Goal: Transaction & Acquisition: Download file/media

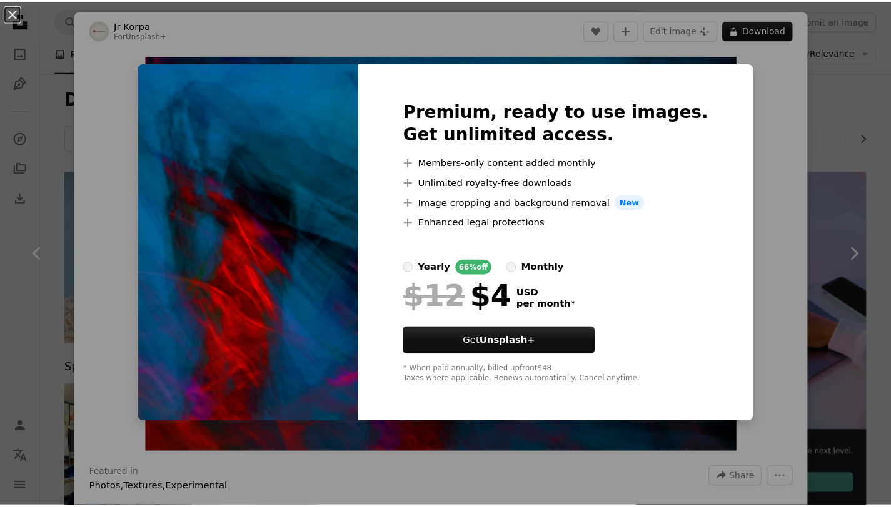
scroll to position [846, 0]
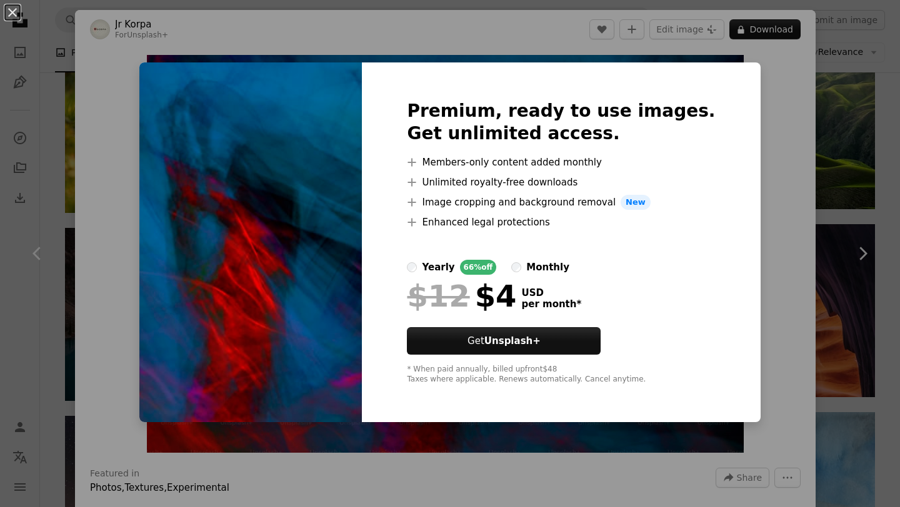
click at [209, 54] on div "An X shape Premium, ready to use images. Get unlimited access. A plus sign Memb…" at bounding box center [450, 253] width 900 height 507
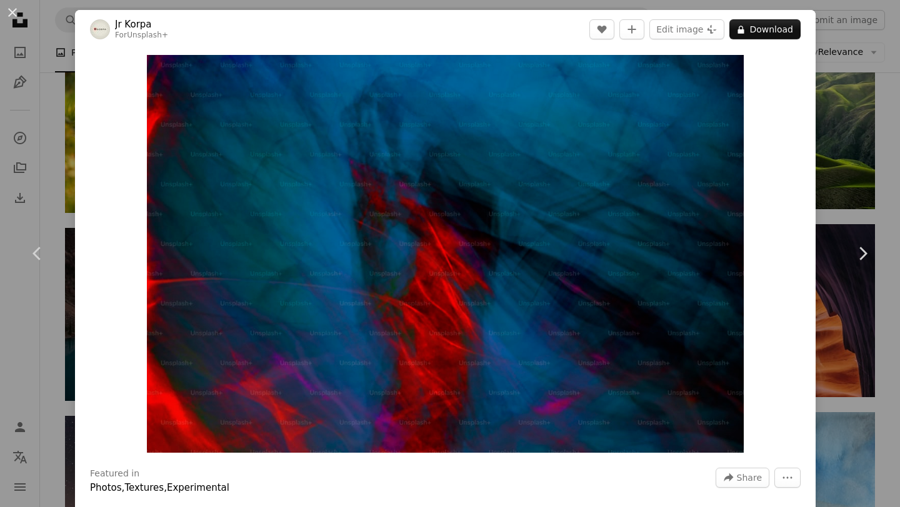
click at [47, 36] on div "An X shape Chevron left Chevron right Jr Korpa For Unsplash+ A heart A plus sig…" at bounding box center [450, 253] width 900 height 507
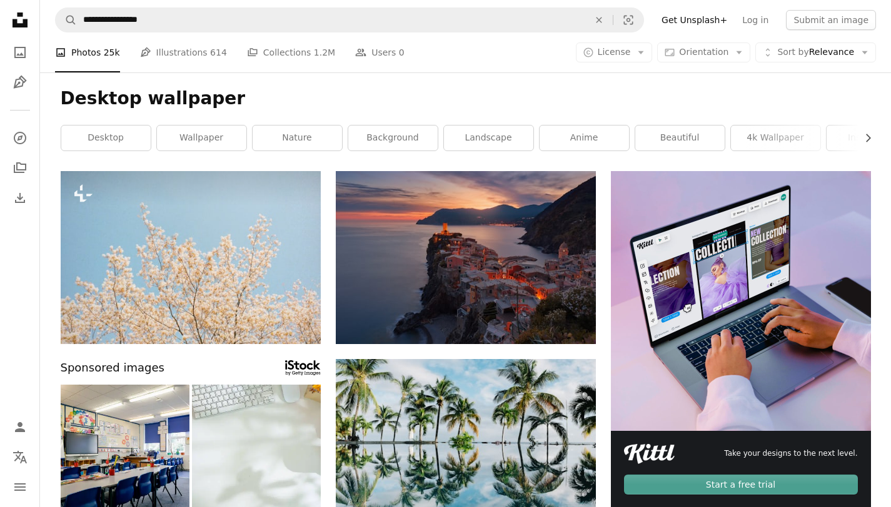
click at [852, 133] on link "inspiration" at bounding box center [870, 138] width 89 height 25
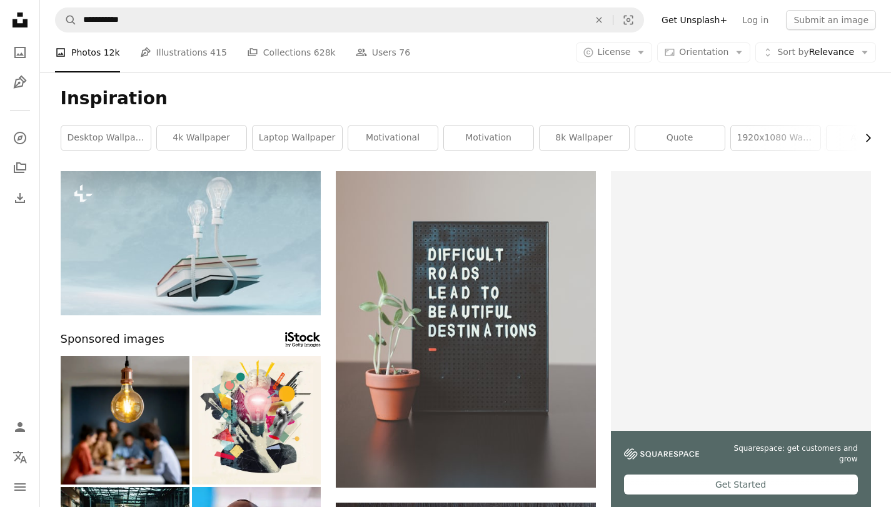
click at [869, 136] on icon "Chevron right" at bounding box center [867, 138] width 12 height 12
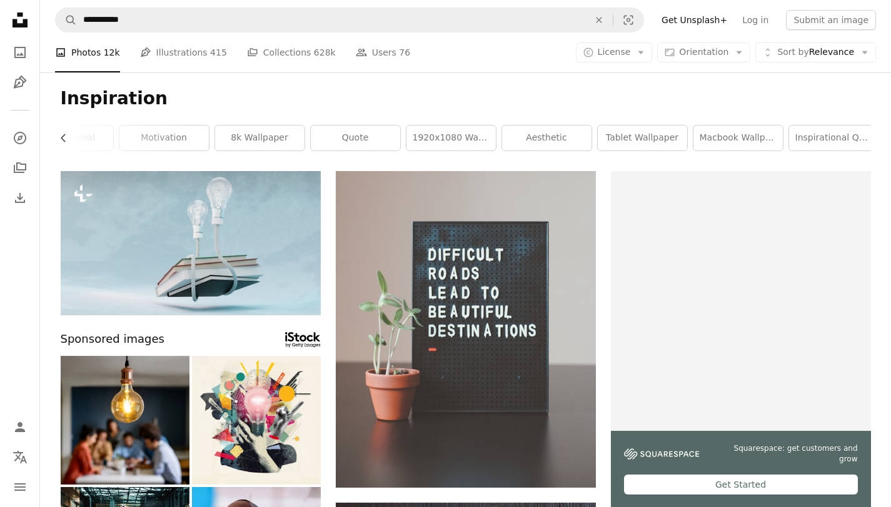
scroll to position [0, 332]
click at [529, 136] on link "aesthetic" at bounding box center [538, 138] width 89 height 25
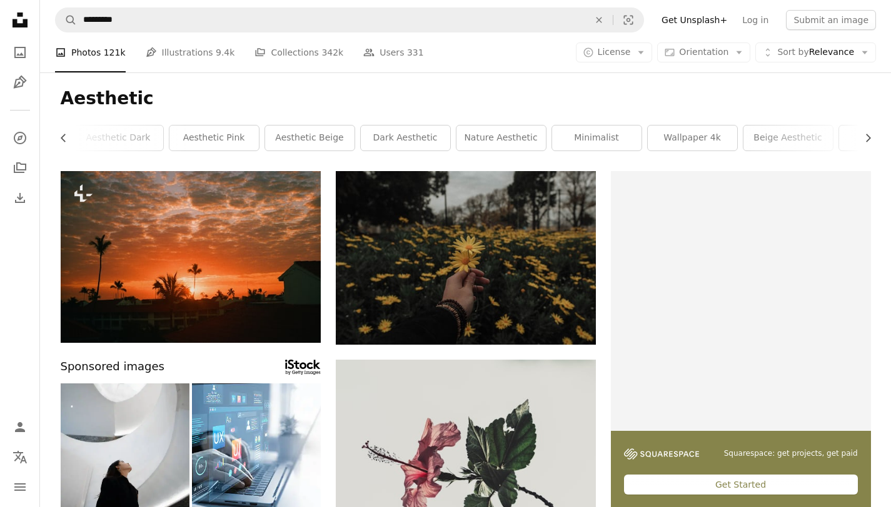
scroll to position [0, 178]
click at [417, 136] on link "dark aesthetic" at bounding box center [405, 138] width 89 height 25
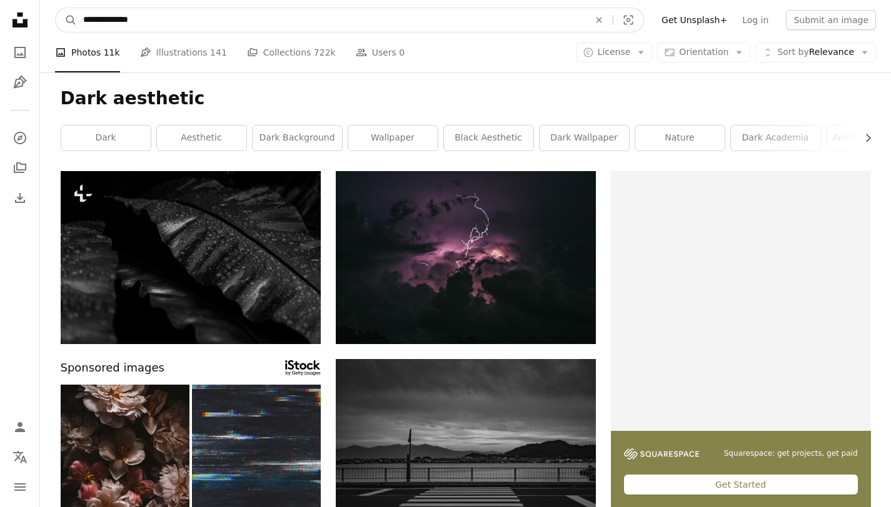
click at [169, 20] on input "**********" at bounding box center [331, 20] width 508 height 24
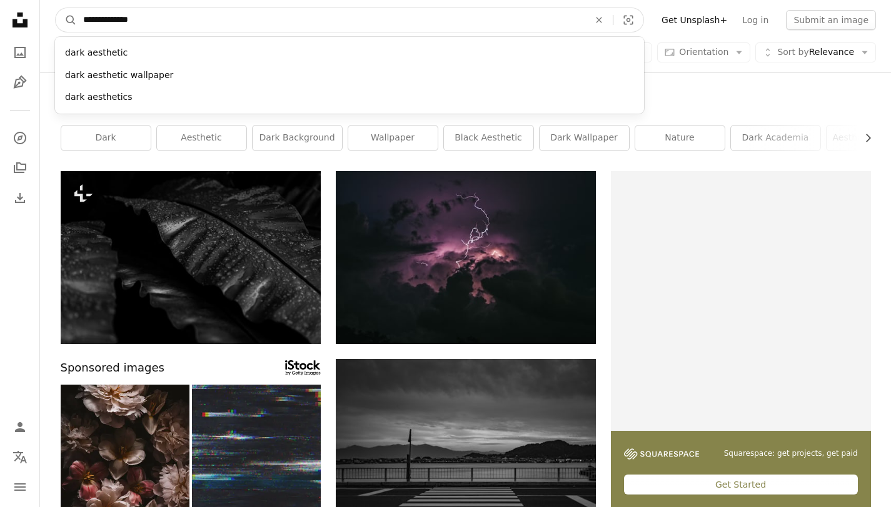
click at [169, 20] on input "**********" at bounding box center [331, 20] width 508 height 24
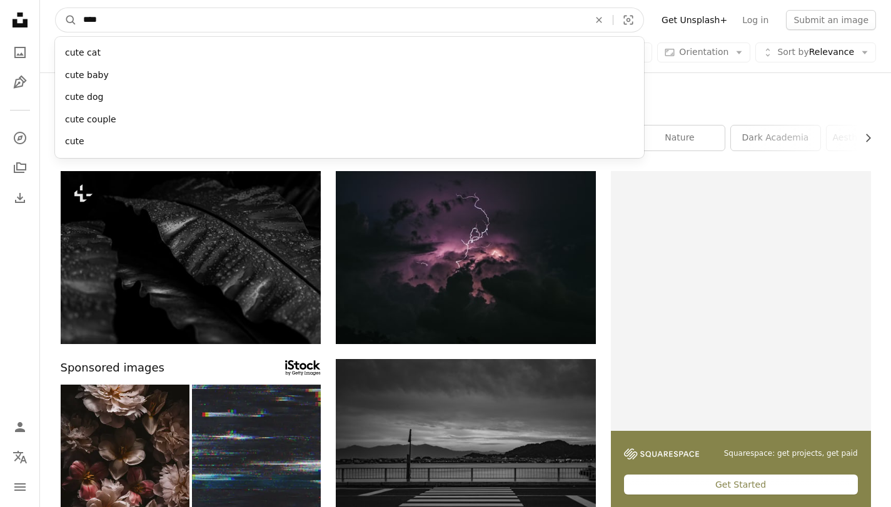
type input "****"
click at [56, 8] on button "A magnifying glass" at bounding box center [66, 20] width 21 height 24
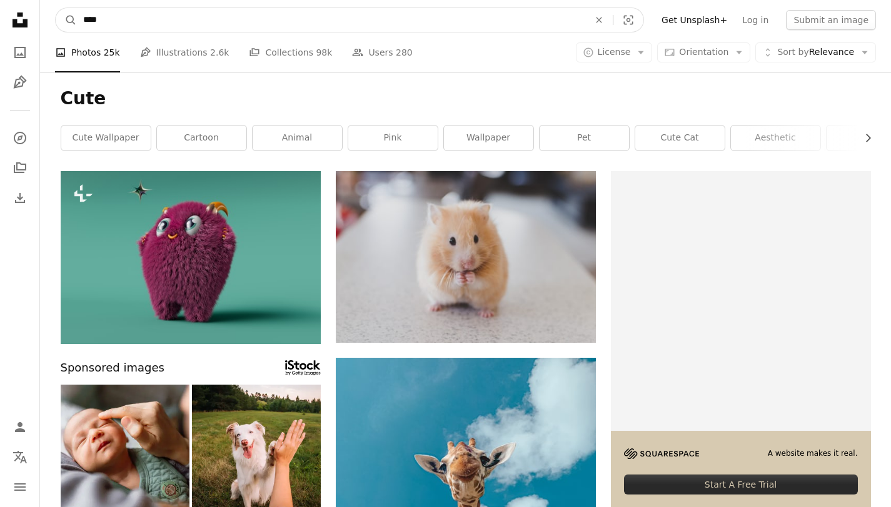
click at [99, 22] on input "****" at bounding box center [331, 20] width 508 height 24
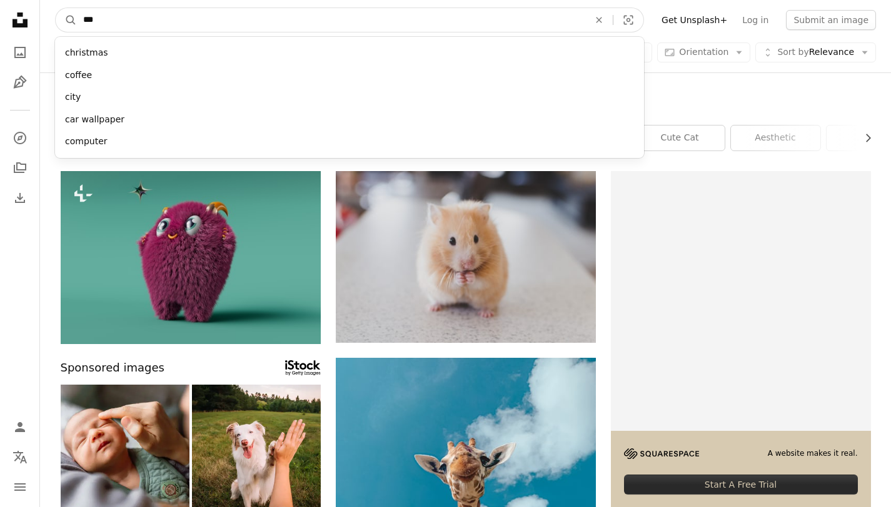
type input "****"
click button "A magnifying glass" at bounding box center [66, 20] width 21 height 24
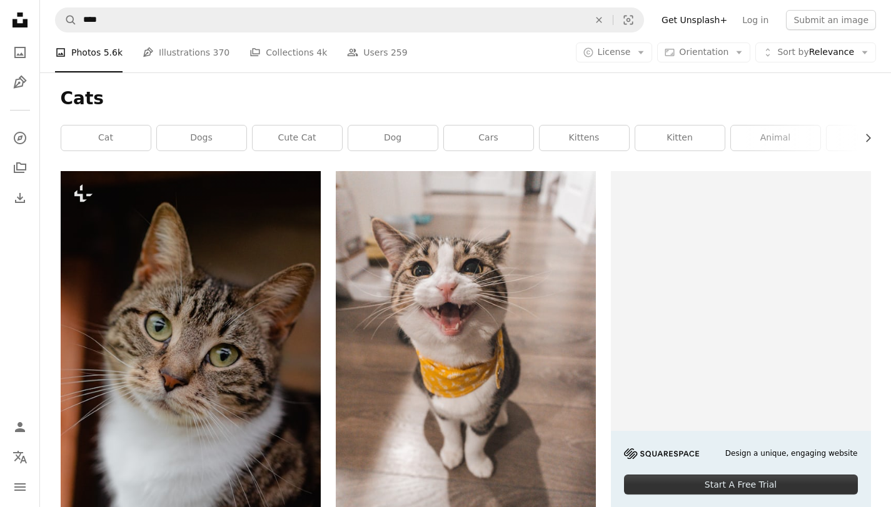
click at [22, 21] on icon at bounding box center [19, 19] width 15 height 15
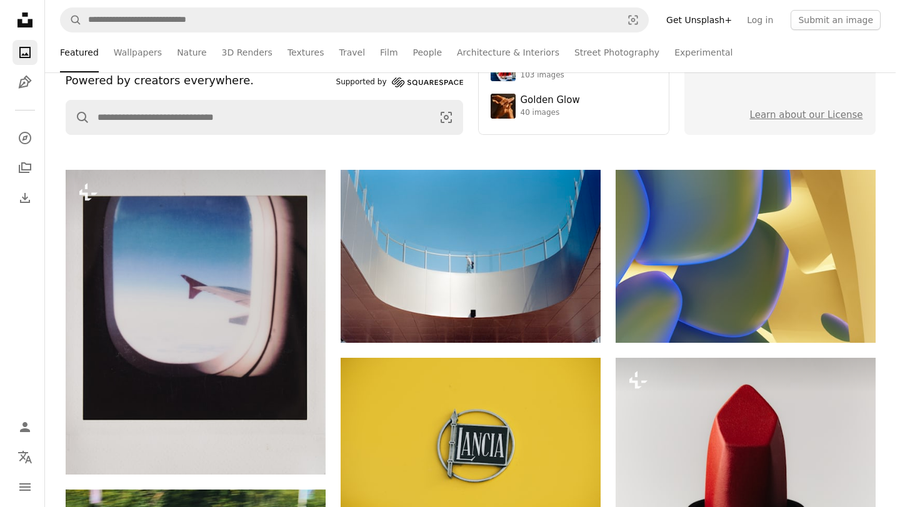
scroll to position [165, 0]
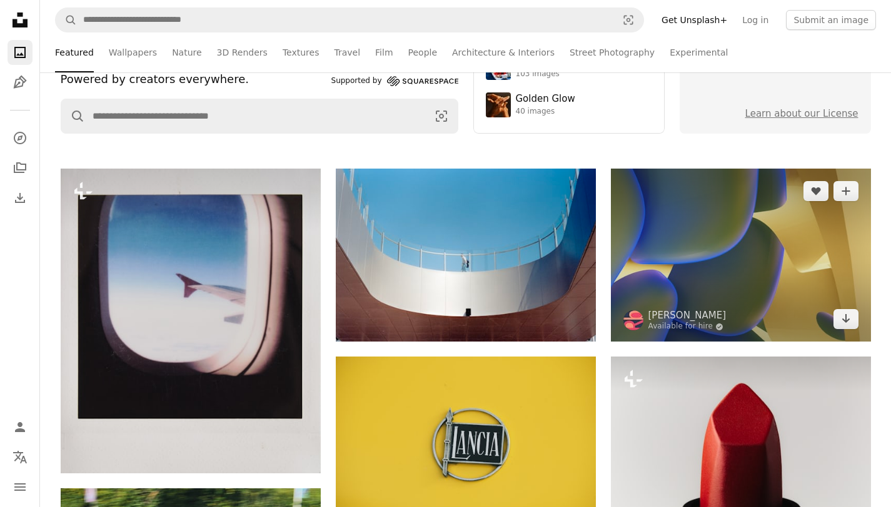
click at [754, 236] on img at bounding box center [741, 255] width 260 height 173
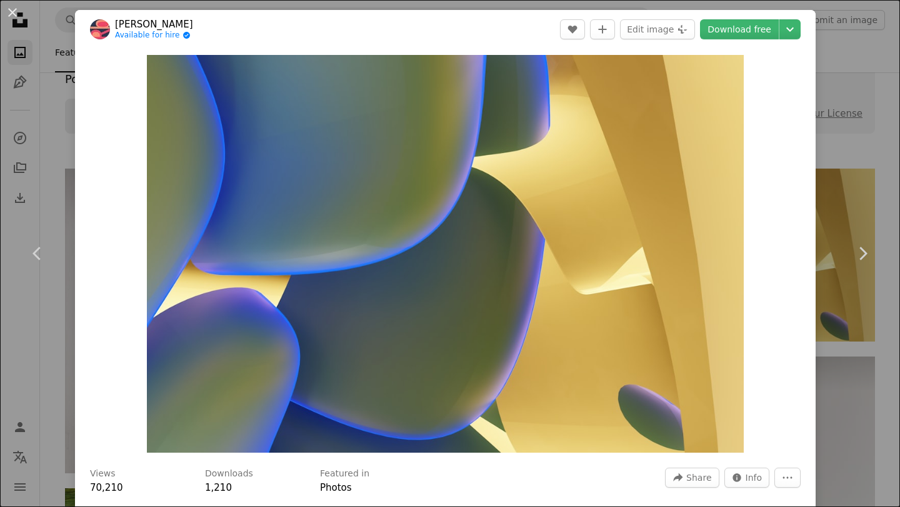
click at [153, 24] on link "[PERSON_NAME]" at bounding box center [154, 24] width 78 height 12
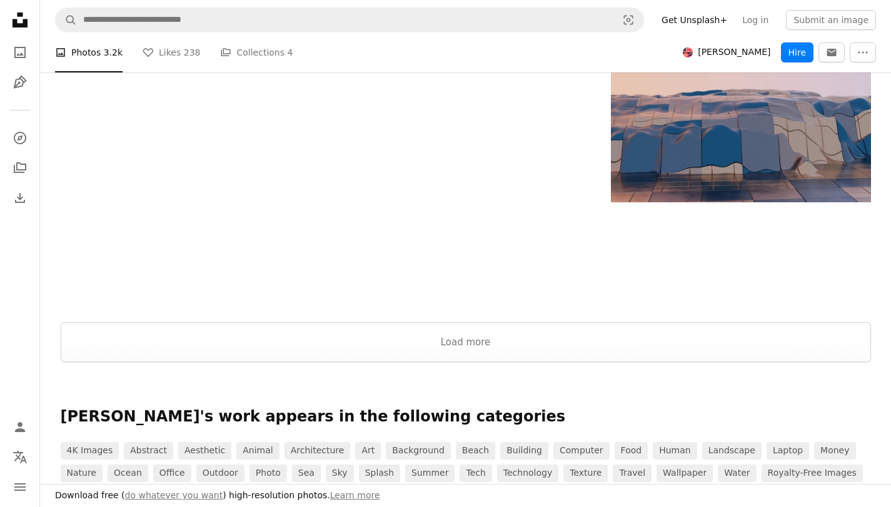
scroll to position [1653, 0]
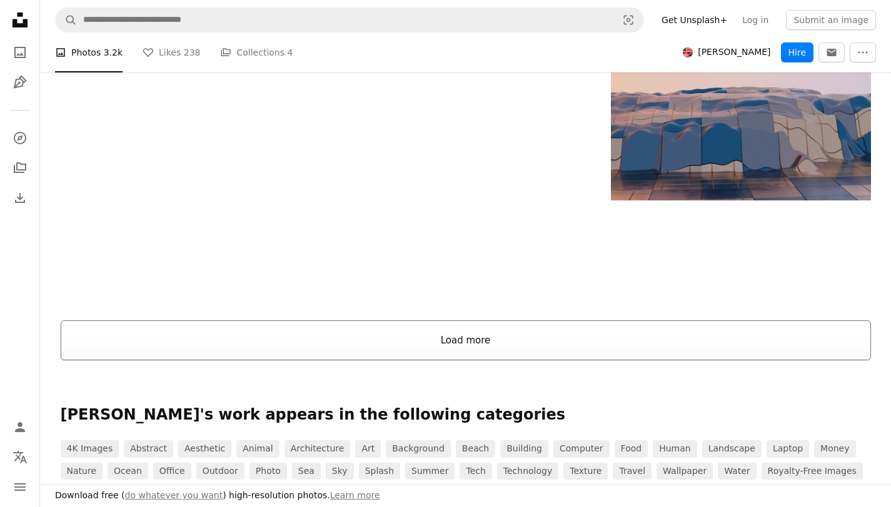
click at [407, 336] on button "Load more" at bounding box center [466, 341] width 810 height 40
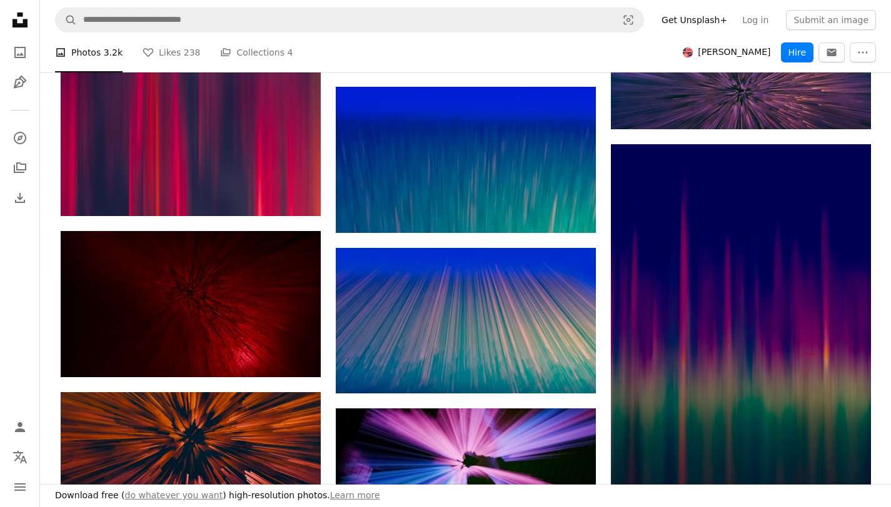
scroll to position [10574, 0]
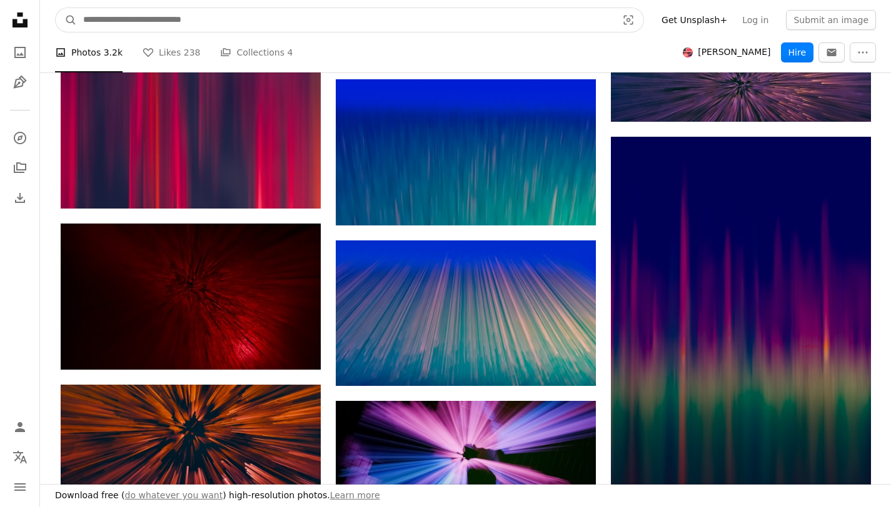
click at [147, 19] on input "Find visuals sitewide" at bounding box center [345, 20] width 536 height 24
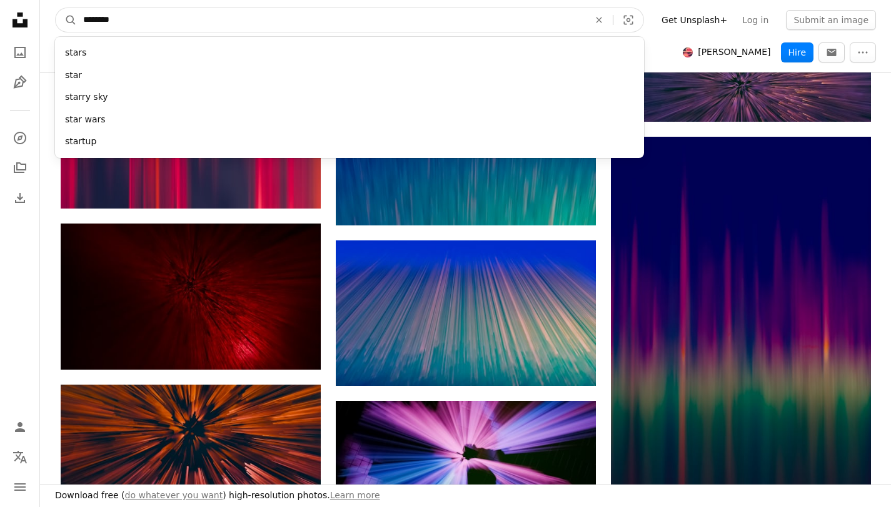
type input "*********"
click button "A magnifying glass" at bounding box center [66, 20] width 21 height 24
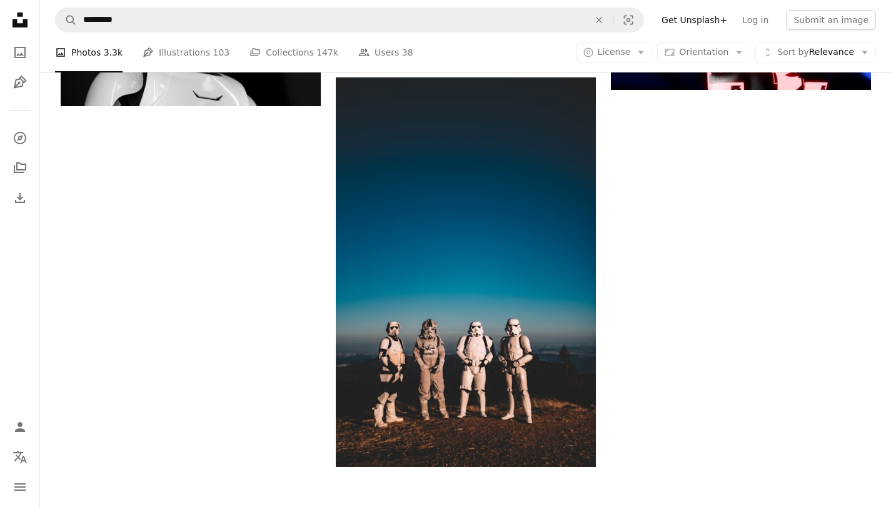
scroll to position [2559, 0]
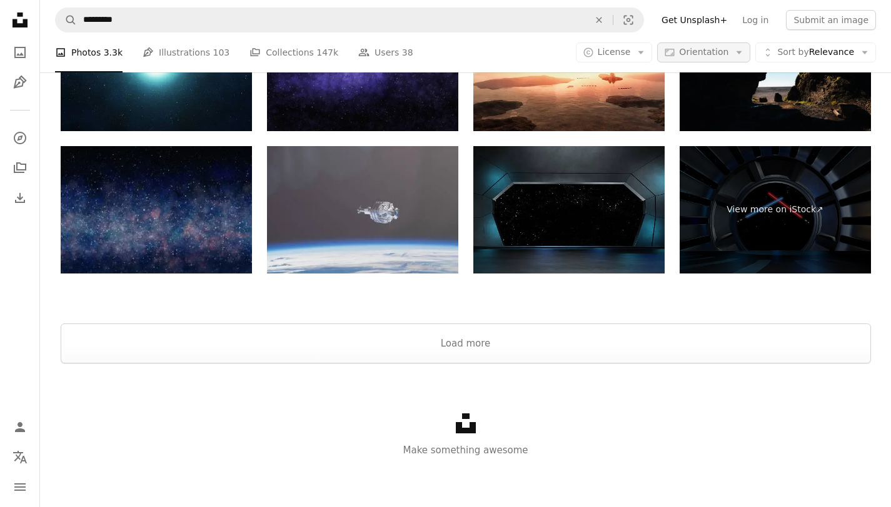
click at [738, 49] on icon "Arrow down" at bounding box center [738, 52] width 11 height 11
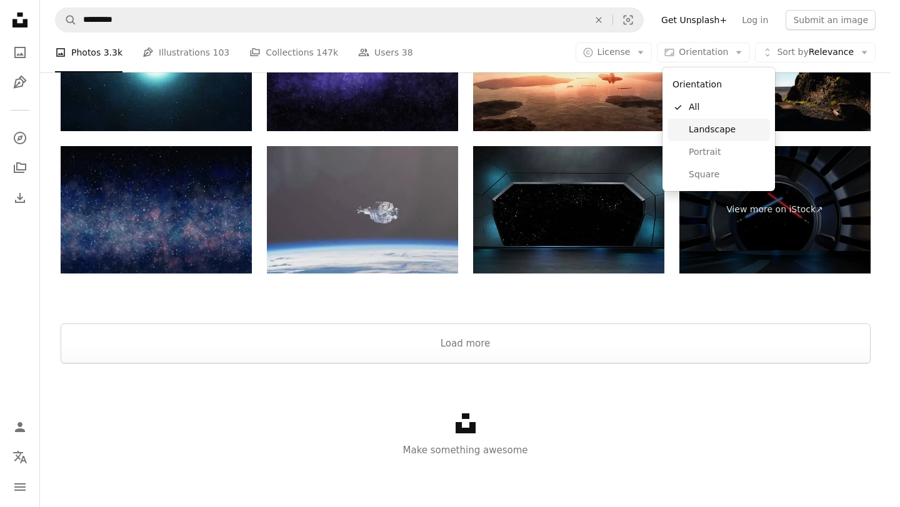
click at [692, 134] on span "Landscape" at bounding box center [727, 130] width 76 height 12
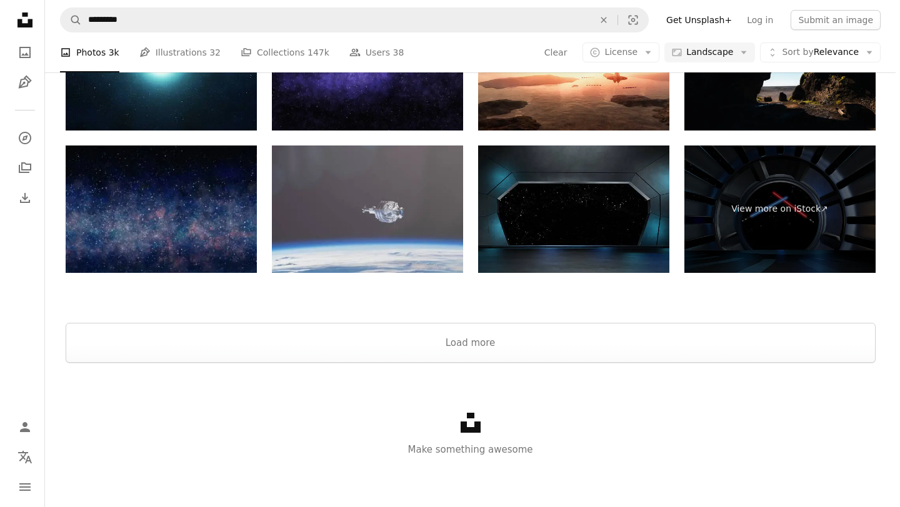
scroll to position [1280, 0]
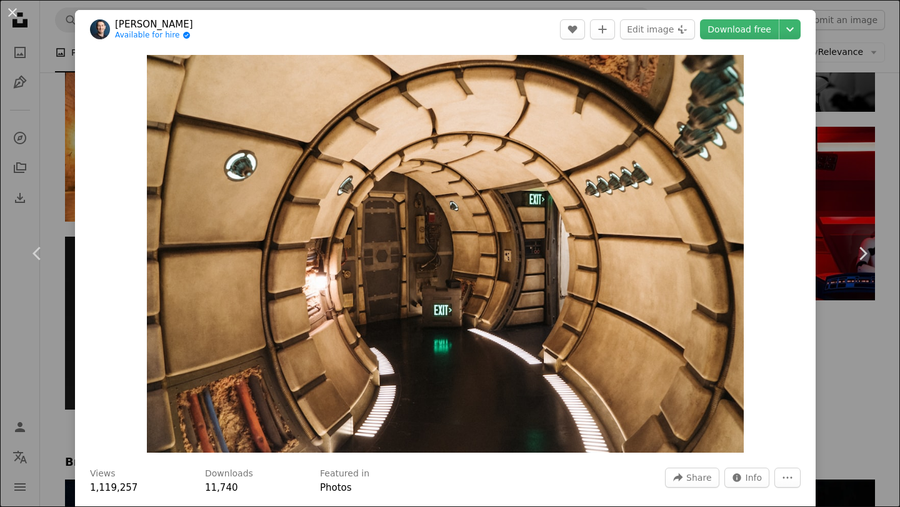
click at [165, 19] on link "[PERSON_NAME]" at bounding box center [154, 24] width 78 height 12
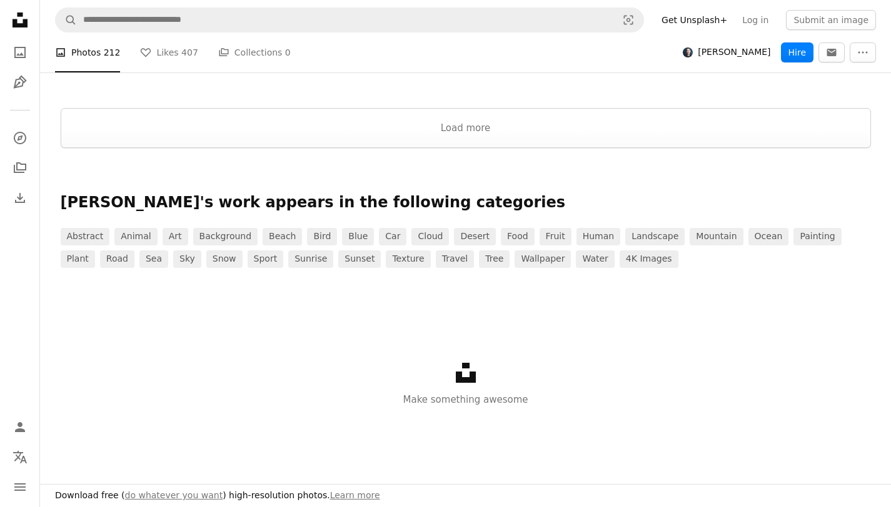
scroll to position [2014, 0]
click at [286, 148] on button "Load more" at bounding box center [466, 128] width 810 height 40
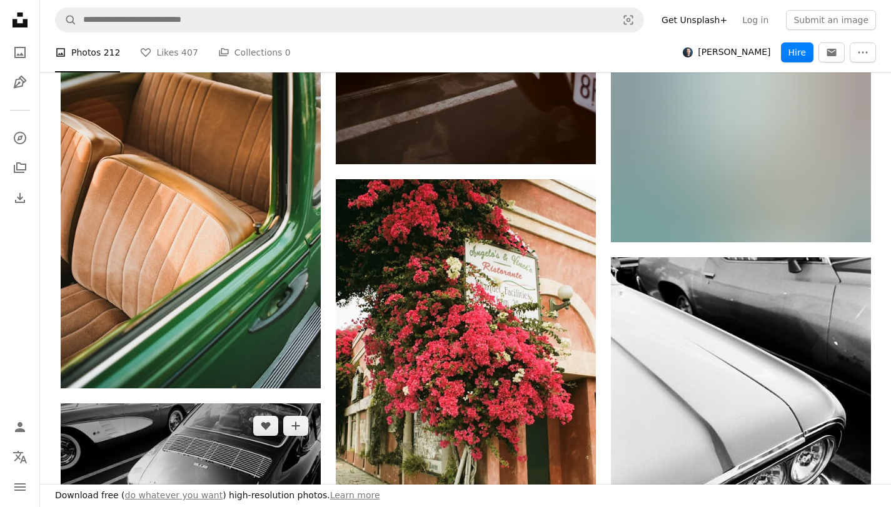
scroll to position [4118, 0]
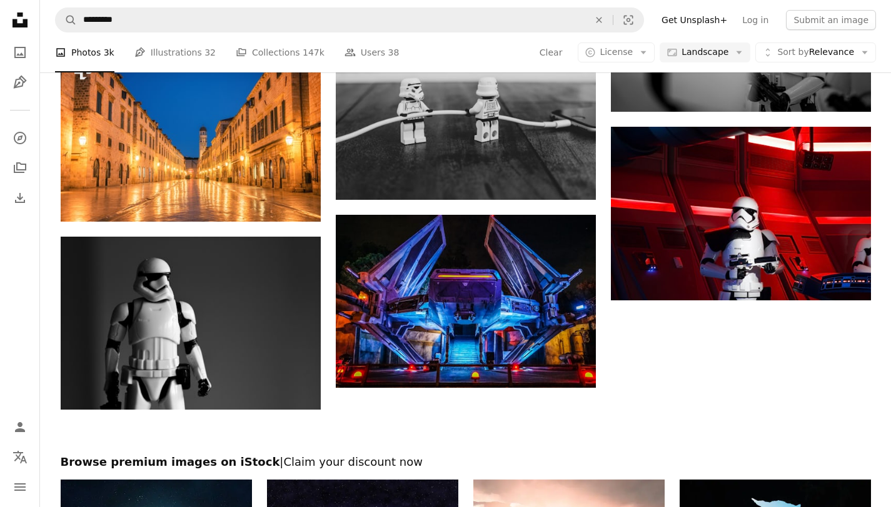
scroll to position [2903, 0]
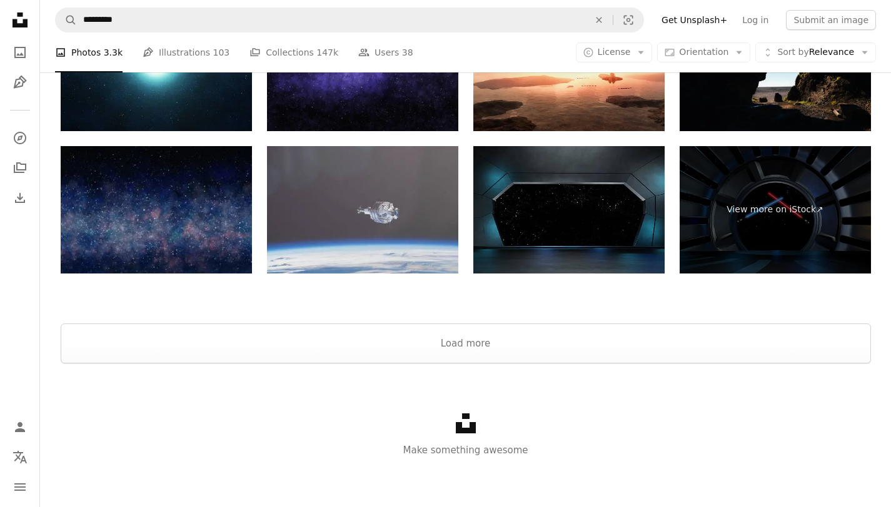
scroll to position [513, 0]
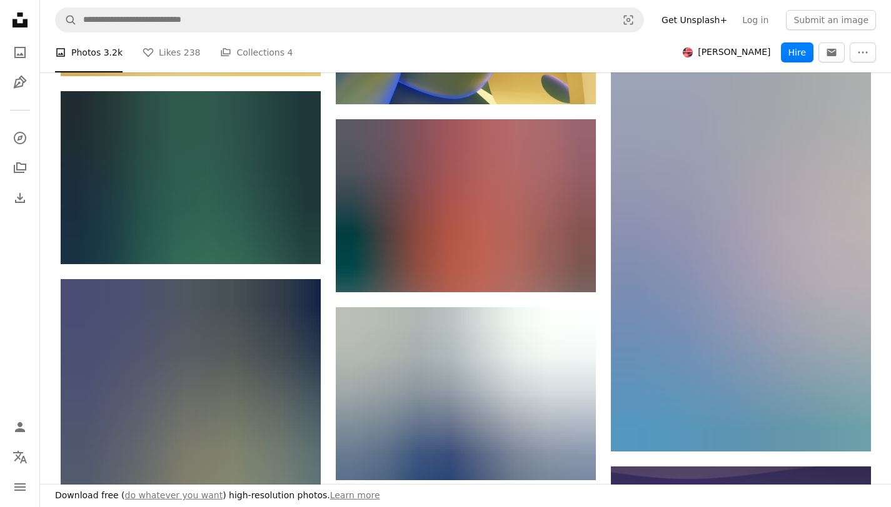
scroll to position [12761, 0]
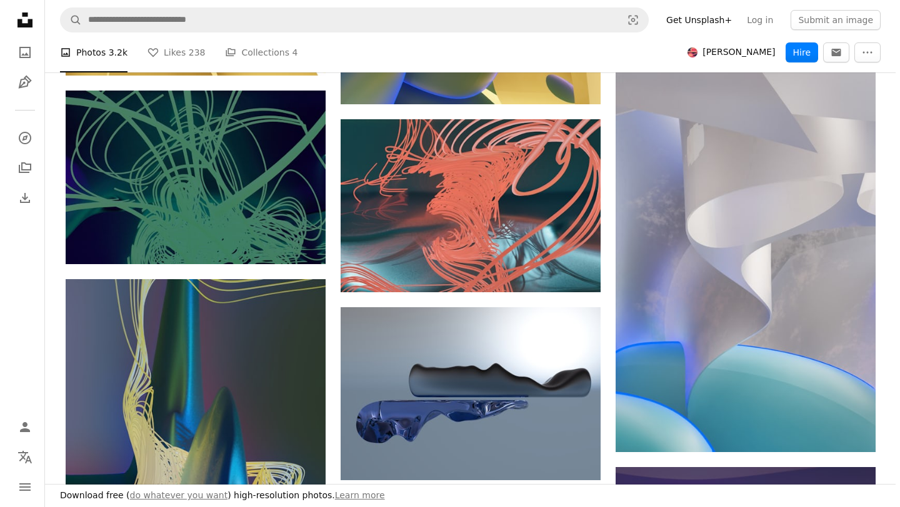
scroll to position [14899, 0]
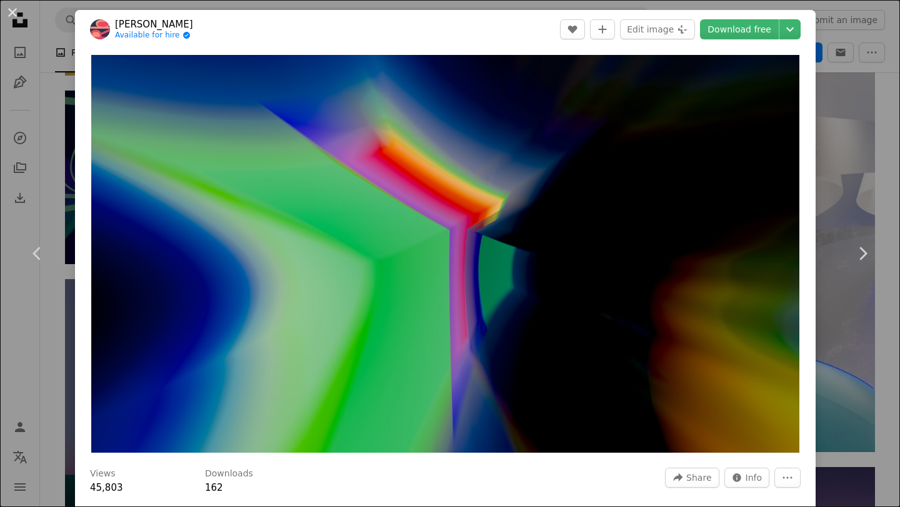
click at [853, 63] on div "An X shape Chevron left Chevron right [PERSON_NAME] Available for hire A checkm…" at bounding box center [450, 253] width 900 height 507
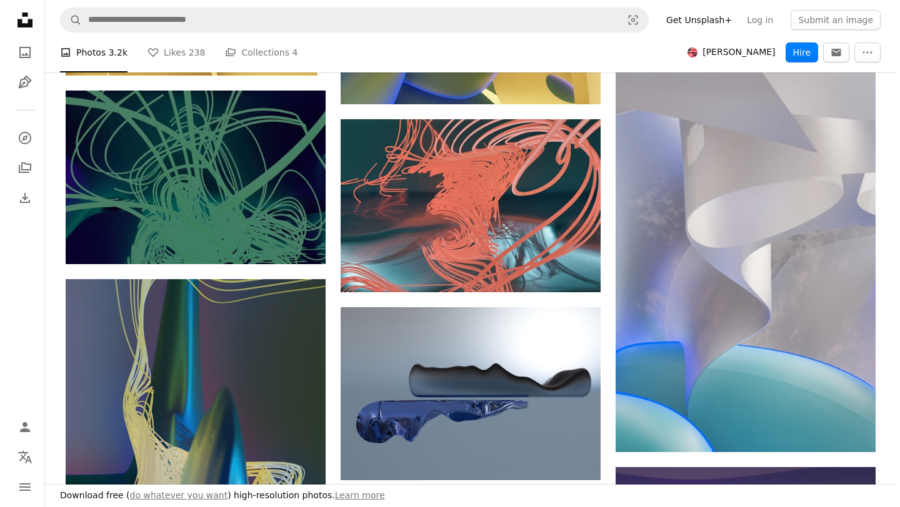
scroll to position [21690, 0]
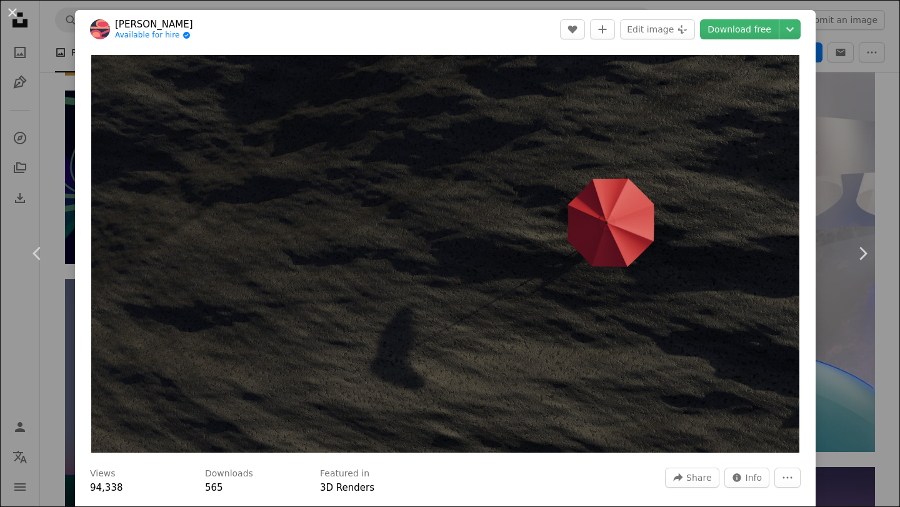
click at [836, 56] on div "An X shape Chevron left Chevron right [PERSON_NAME] Available for hire A checkm…" at bounding box center [450, 253] width 900 height 507
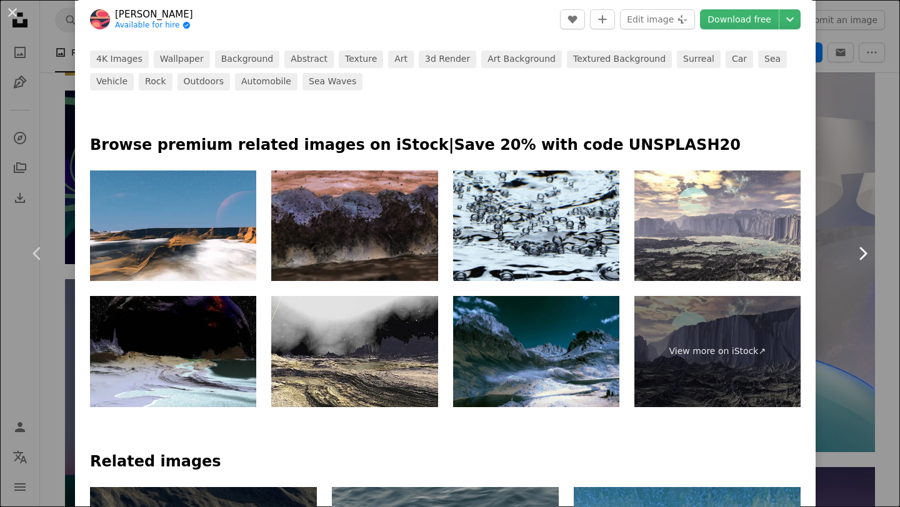
click at [825, 224] on link "Chevron right" at bounding box center [862, 254] width 75 height 120
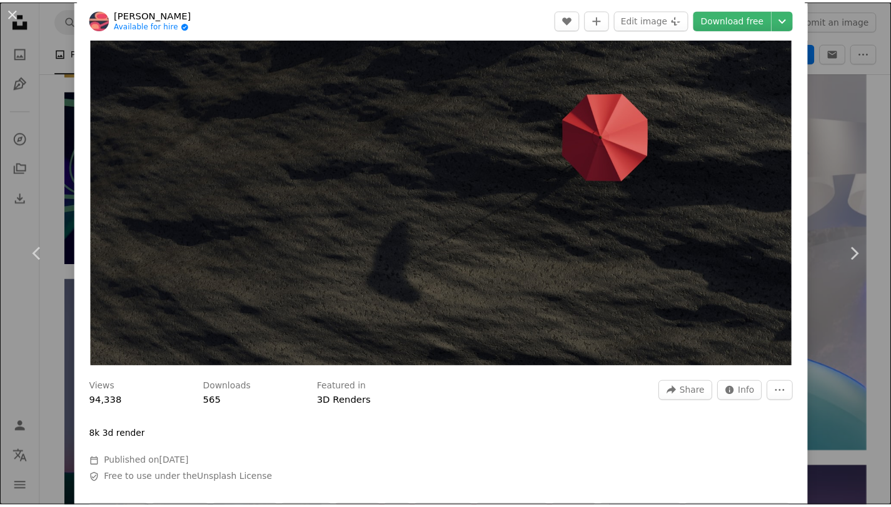
scroll to position [99, 0]
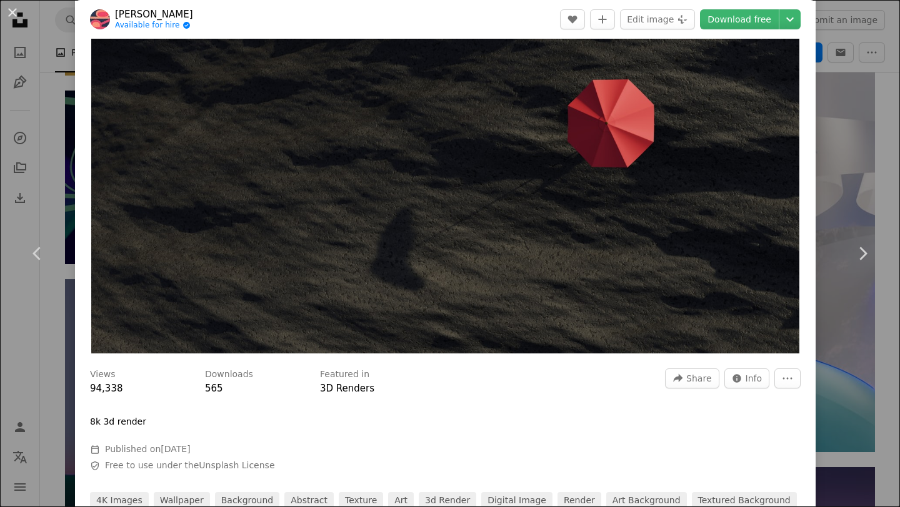
click at [838, 56] on div "An X shape Chevron left Chevron right [PERSON_NAME] Available for hire A checkm…" at bounding box center [450, 253] width 900 height 507
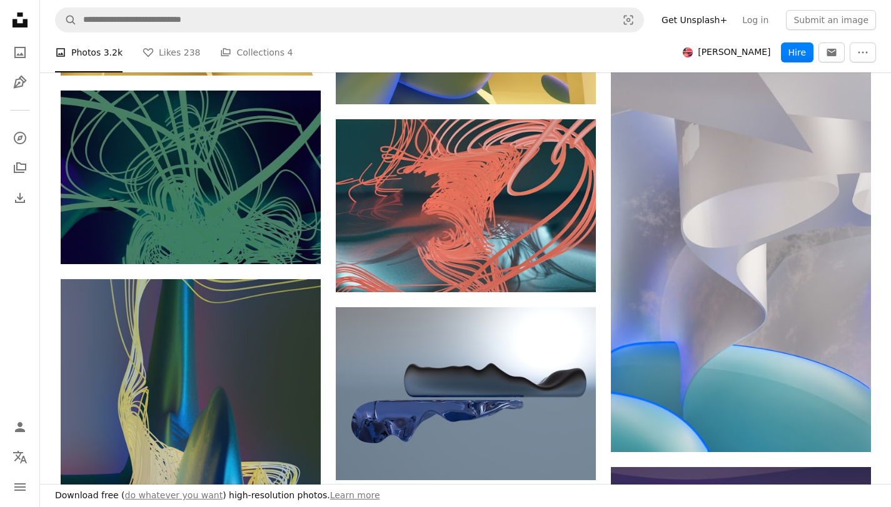
scroll to position [15080, 0]
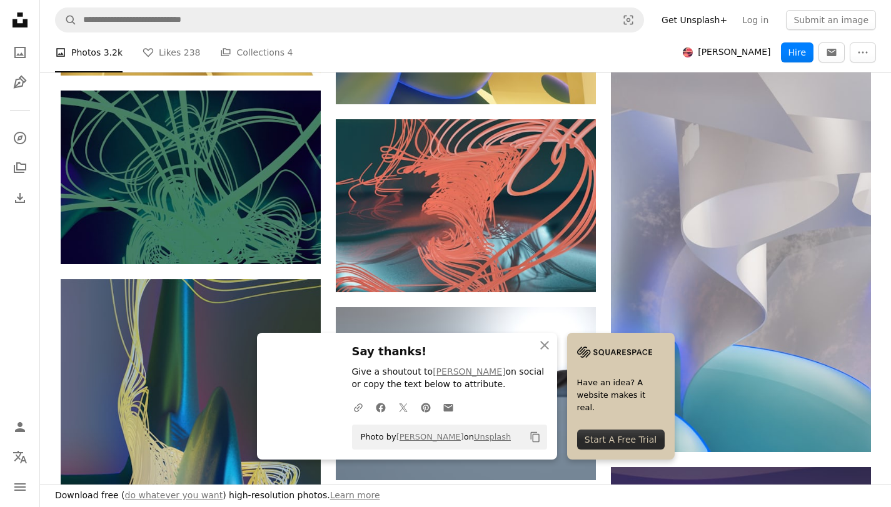
scroll to position [15814, 0]
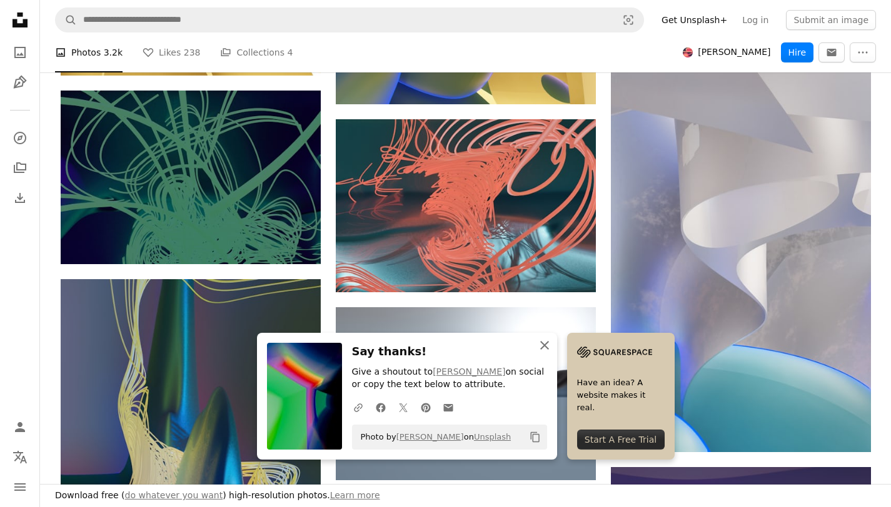
click at [548, 342] on icon "An X shape" at bounding box center [544, 345] width 15 height 15
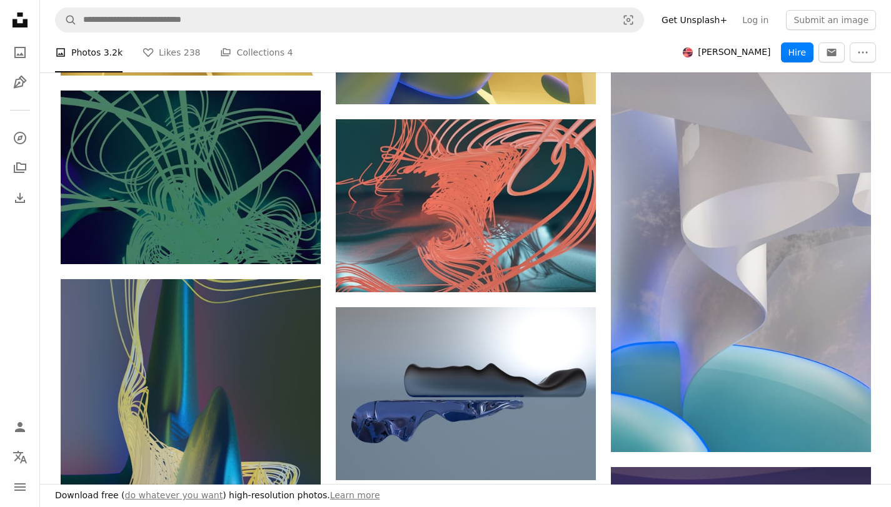
scroll to position [48724, 0]
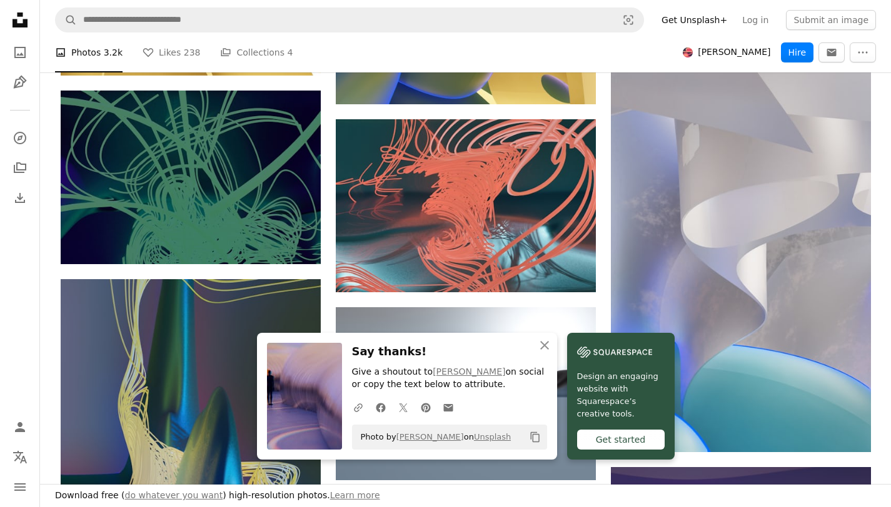
scroll to position [48601, 0]
click at [540, 341] on icon "An X shape" at bounding box center [544, 345] width 15 height 15
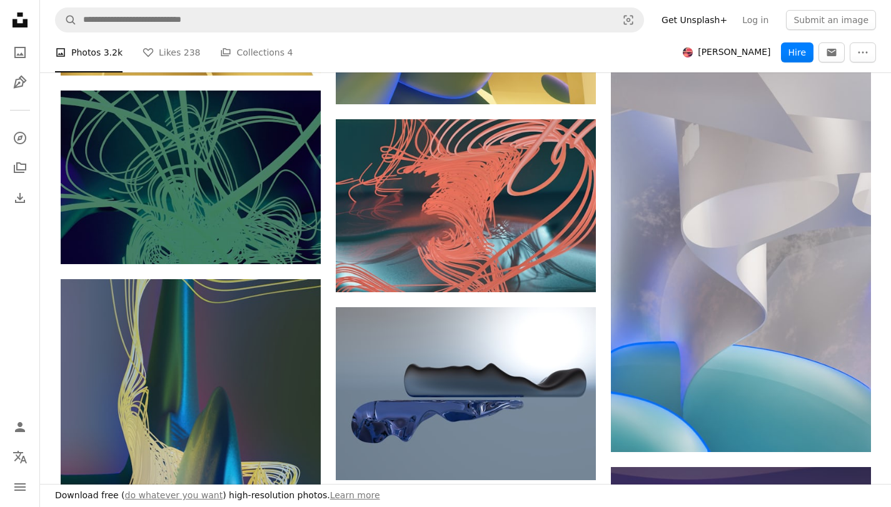
scroll to position [58830, 0]
